Goal: Task Accomplishment & Management: Use online tool/utility

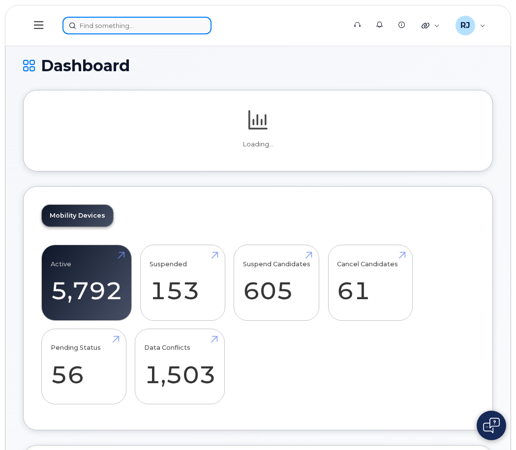
click at [140, 25] on input at bounding box center [136, 26] width 149 height 18
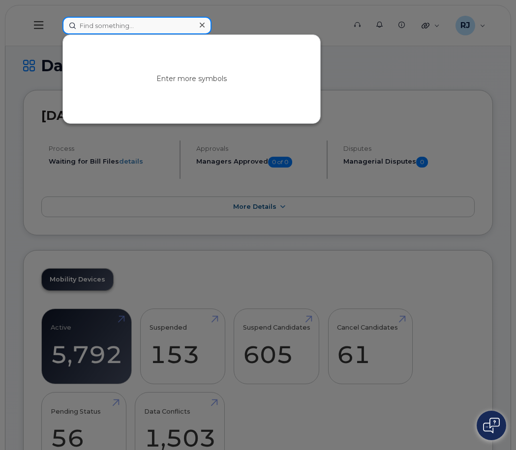
paste input "3"
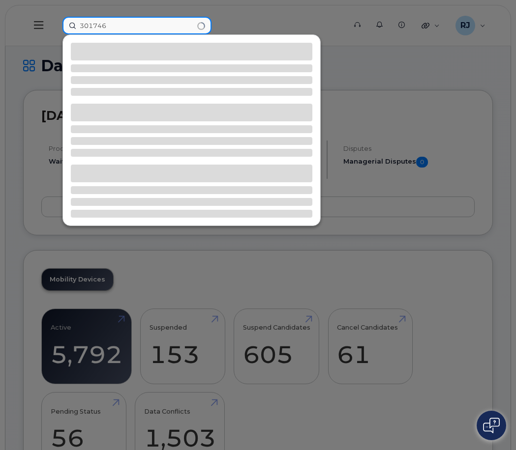
type input "301746"
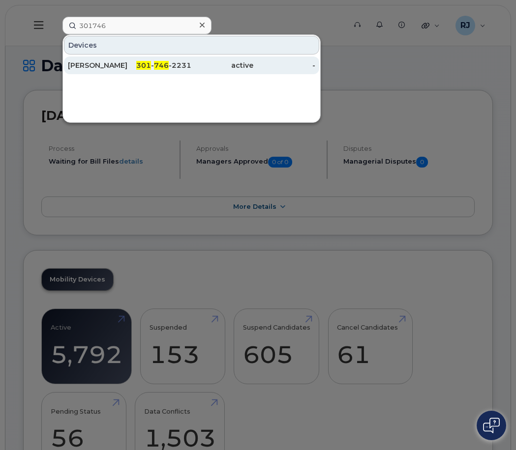
click at [144, 64] on span "301" at bounding box center [143, 65] width 15 height 9
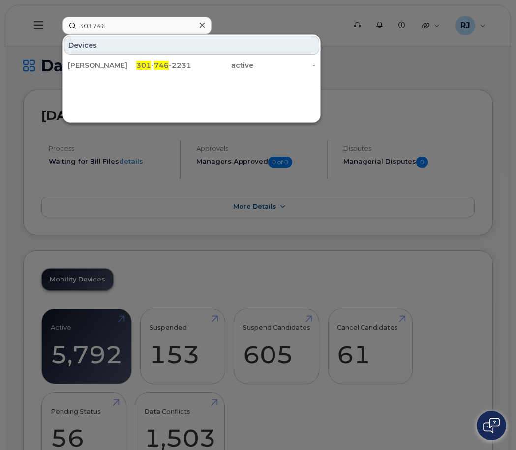
click at [202, 24] on icon at bounding box center [202, 25] width 5 height 8
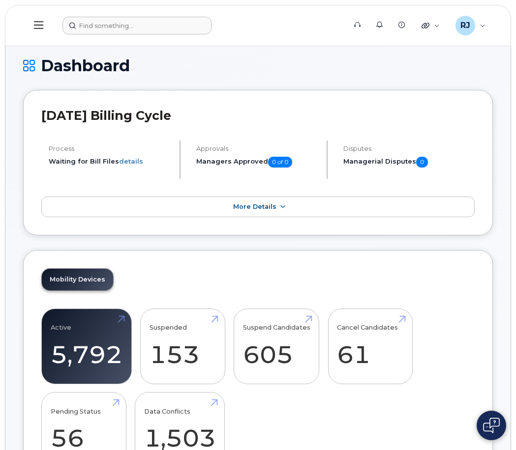
click at [49, 28] on button at bounding box center [38, 25] width 31 height 29
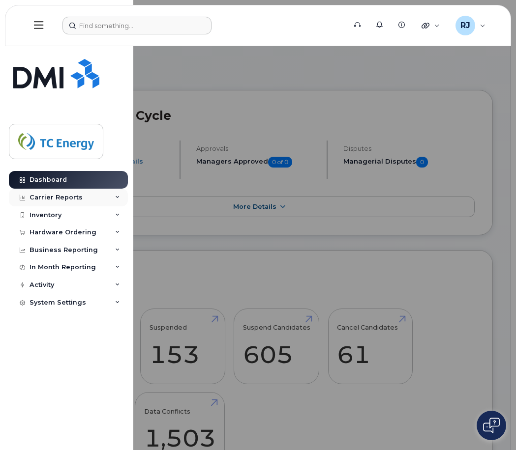
click at [55, 198] on div "Carrier Reports" at bounding box center [55, 198] width 53 height 8
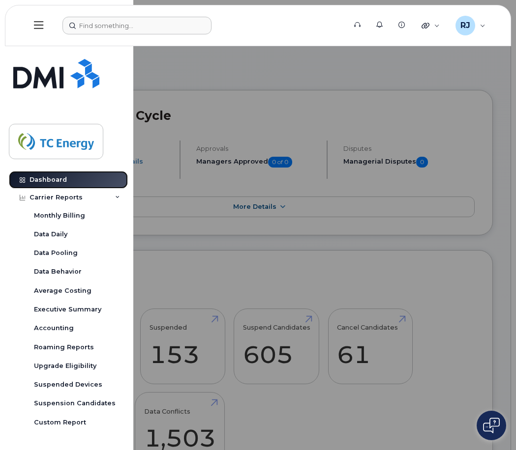
click at [50, 178] on div "Dashboard" at bounding box center [47, 180] width 37 height 8
click at [117, 194] on div "Carrier Reports" at bounding box center [68, 198] width 119 height 18
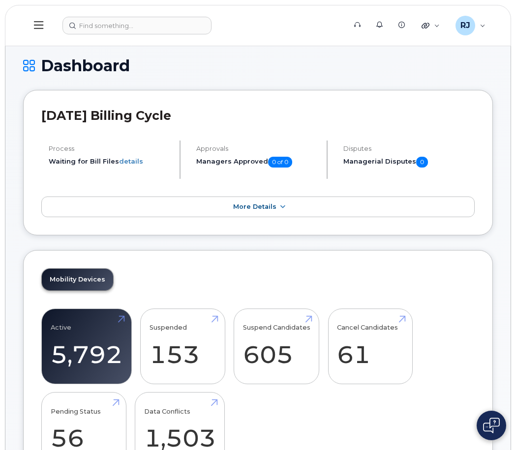
click at [35, 20] on button at bounding box center [38, 25] width 31 height 29
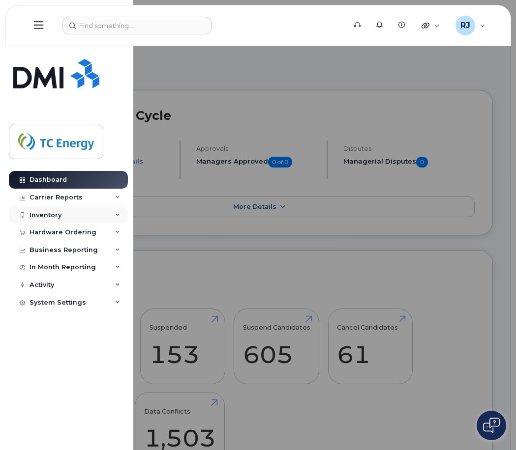
click at [46, 216] on div "Inventory" at bounding box center [45, 215] width 32 height 8
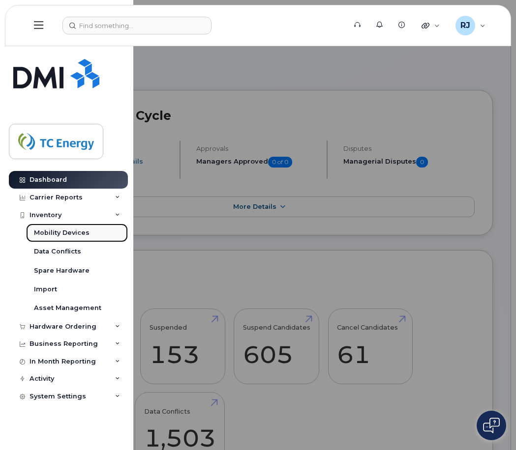
click at [63, 234] on div "Mobility Devices" at bounding box center [62, 233] width 56 height 9
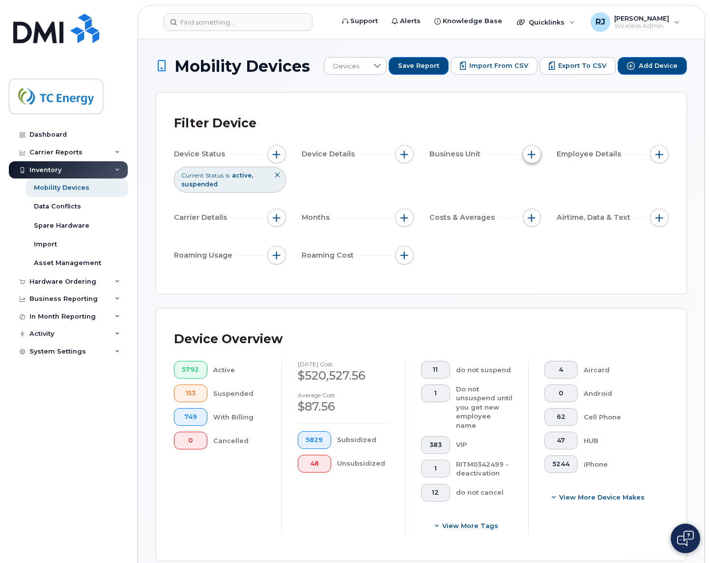
click at [515, 153] on button "button" at bounding box center [532, 154] width 19 height 19
click at [515, 199] on input "Cost Center" at bounding box center [534, 200] width 8 height 8
checkbox input "true"
click at [515, 213] on span "is" at bounding box center [587, 219] width 85 height 18
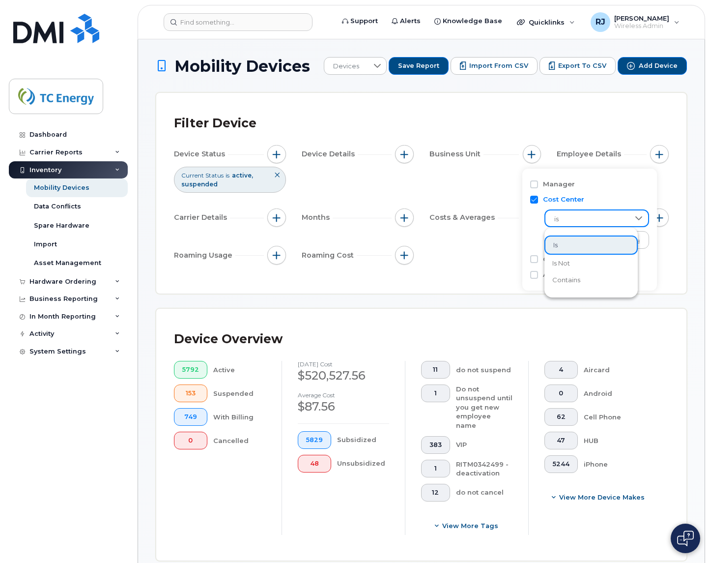
click at [515, 234] on ul "is is not contains" at bounding box center [591, 262] width 93 height 61
click at [515, 243] on li "is" at bounding box center [591, 244] width 93 height 19
click at [515, 247] on li at bounding box center [597, 241] width 86 height 14
click at [515, 241] on input "text" at bounding box center [597, 241] width 86 height 9
click at [515, 234] on li at bounding box center [597, 241] width 86 height 14
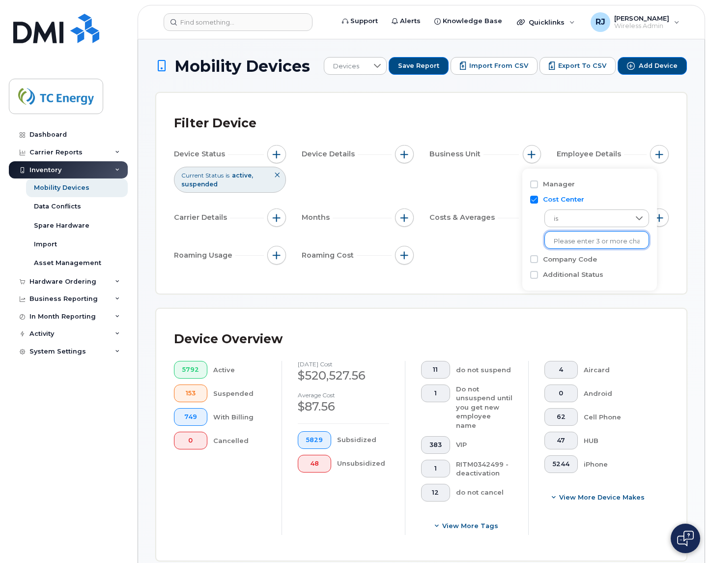
click at [515, 234] on li at bounding box center [597, 241] width 86 height 14
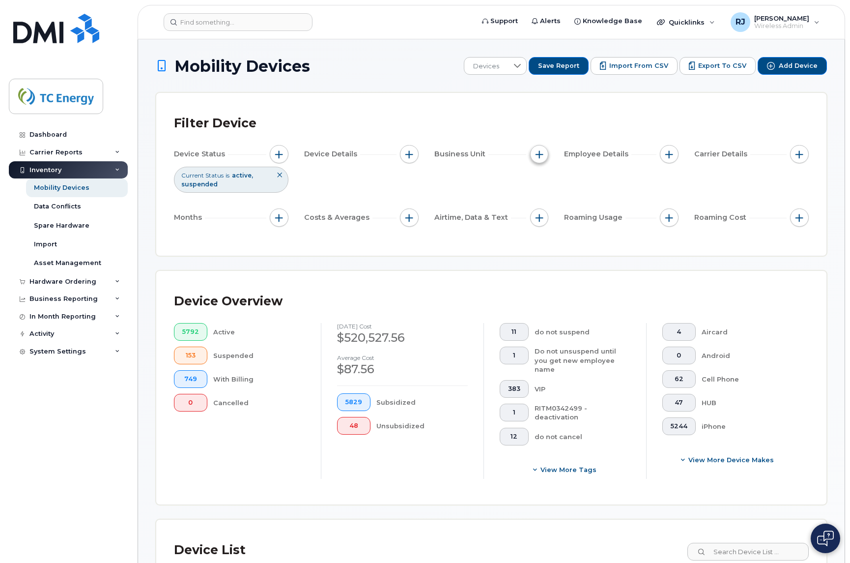
click at [515, 153] on button "button" at bounding box center [539, 154] width 19 height 19
click at [515, 244] on input "text" at bounding box center [605, 241] width 86 height 9
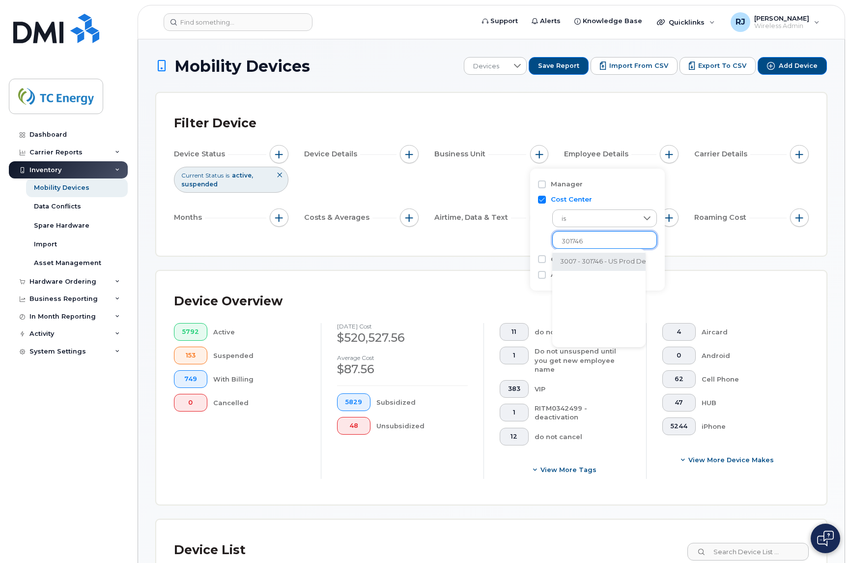
type input "301746"
click at [515, 261] on li "3007 - 301746 - US Prod Delivery" at bounding box center [611, 262] width 118 height 18
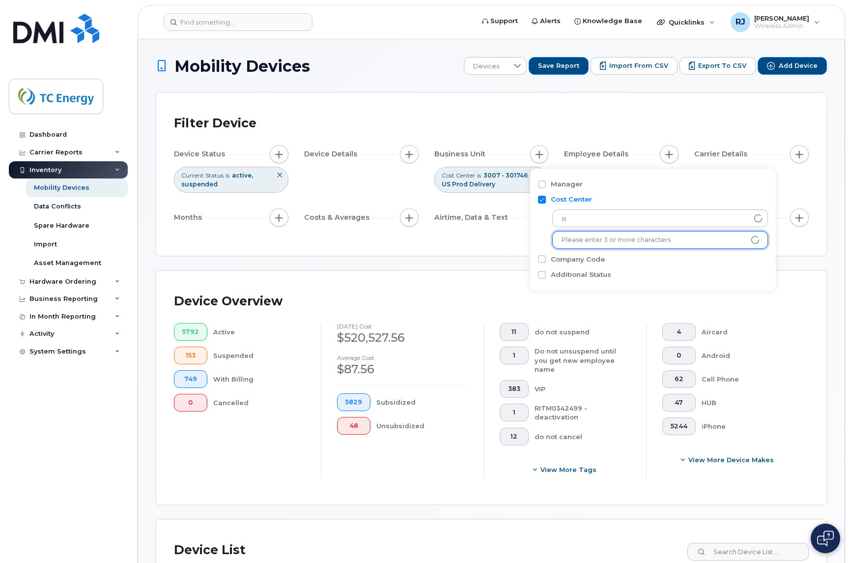
click at [438, 242] on div "Filter Device Device Status Current Status is active suspended Device Details B…" at bounding box center [491, 174] width 670 height 163
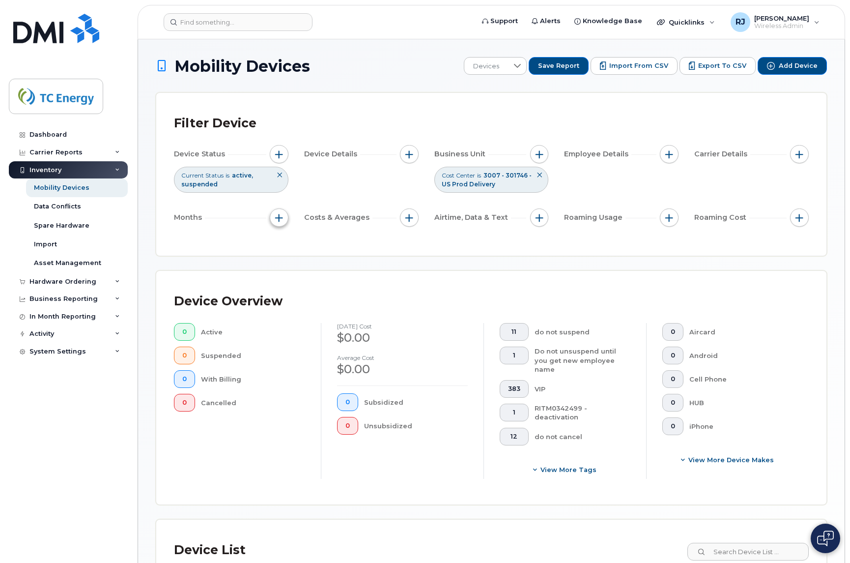
click at [273, 215] on button "button" at bounding box center [279, 217] width 19 height 19
click at [283, 246] on input "Billing Cycle" at bounding box center [282, 248] width 8 height 8
checkbox input "true"
click at [325, 287] on icon at bounding box center [324, 288] width 8 height 8
click at [328, 331] on span "Last 3 months" at bounding box center [321, 334] width 43 height 9
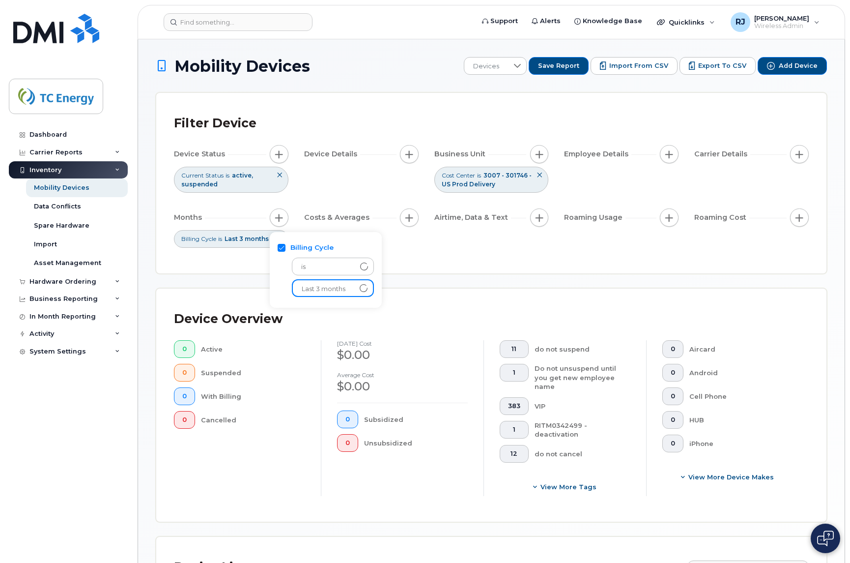
click at [225, 284] on div "Mobility Devices Devices Save Report Import from CSV Export to CSV Add Device F…" at bounding box center [491, 385] width 671 height 657
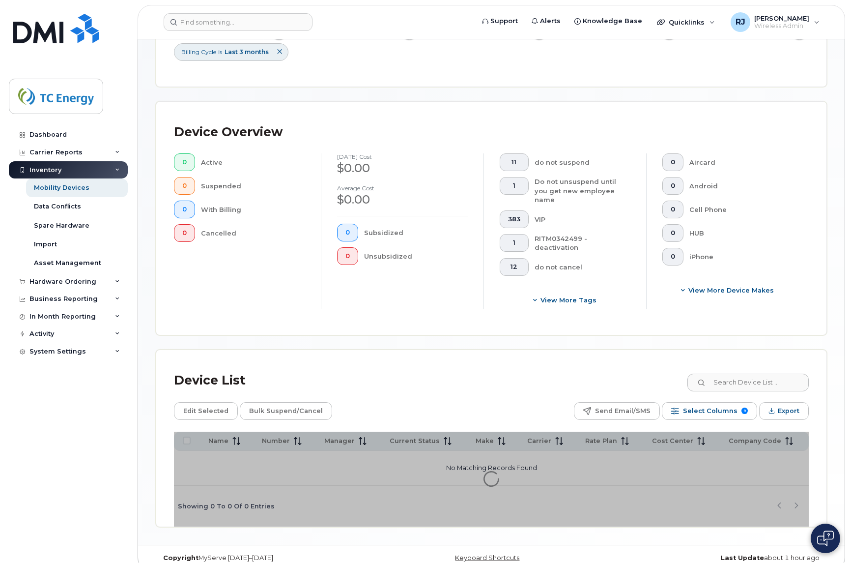
scroll to position [192, 0]
